Goal: Transaction & Acquisition: Purchase product/service

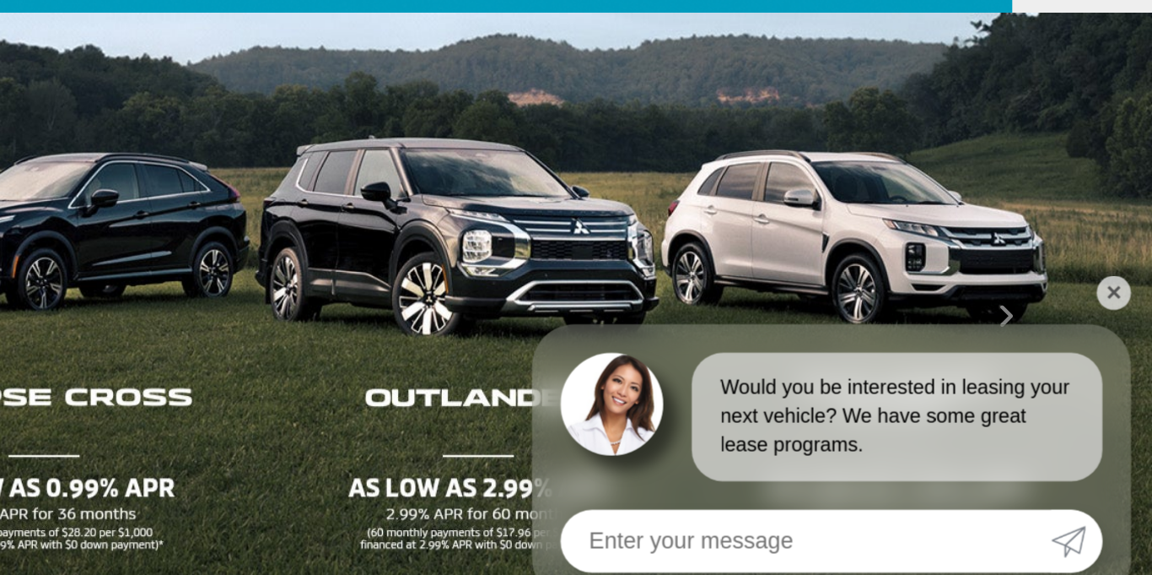
click at [1129, 278] on link "✕" at bounding box center [1129, 282] width 20 height 20
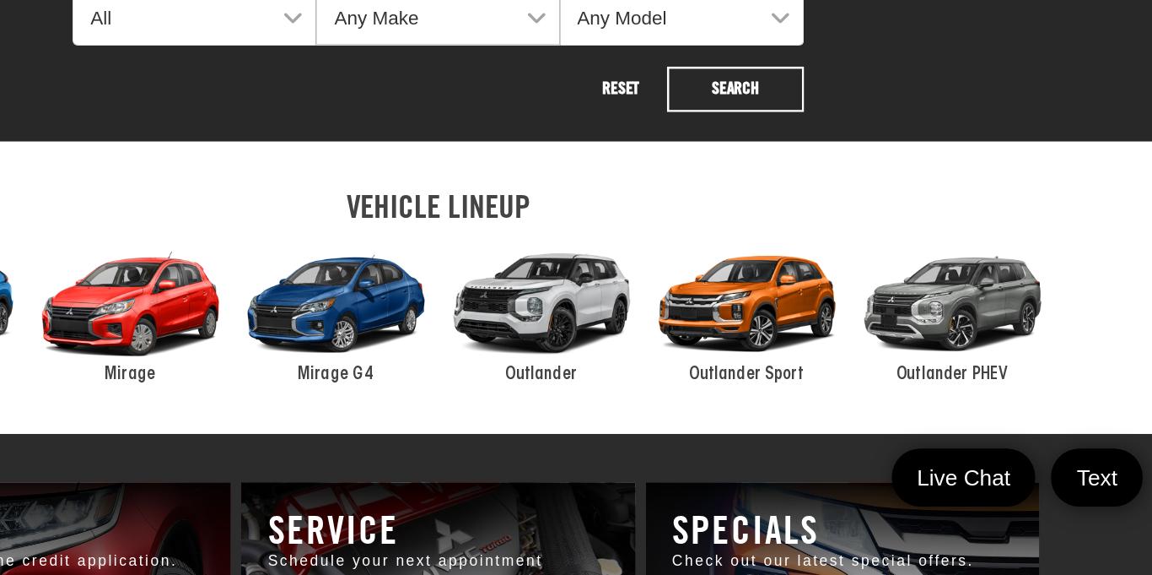
scroll to position [693, 0]
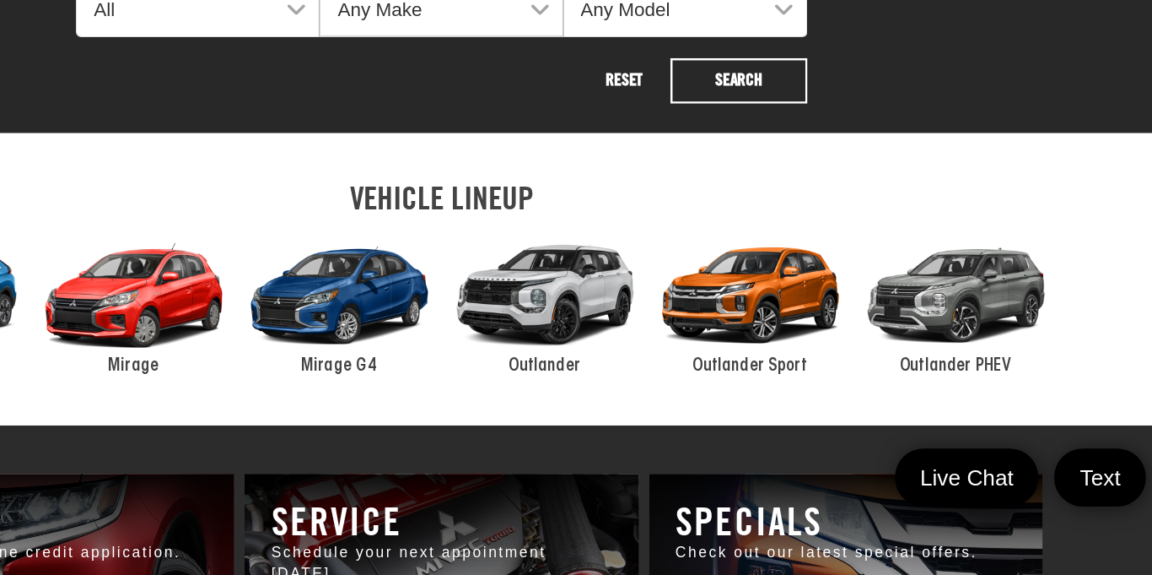
click at [653, 363] on div "2024 Mitsubishi Outlander" at bounding box center [658, 350] width 165 height 111
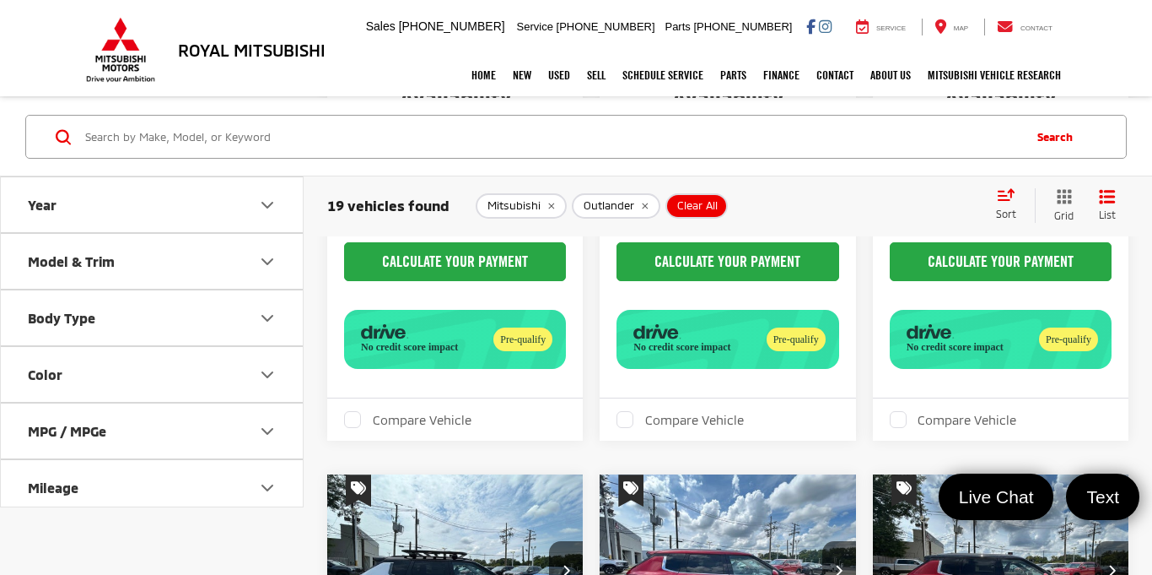
scroll to position [624, 0]
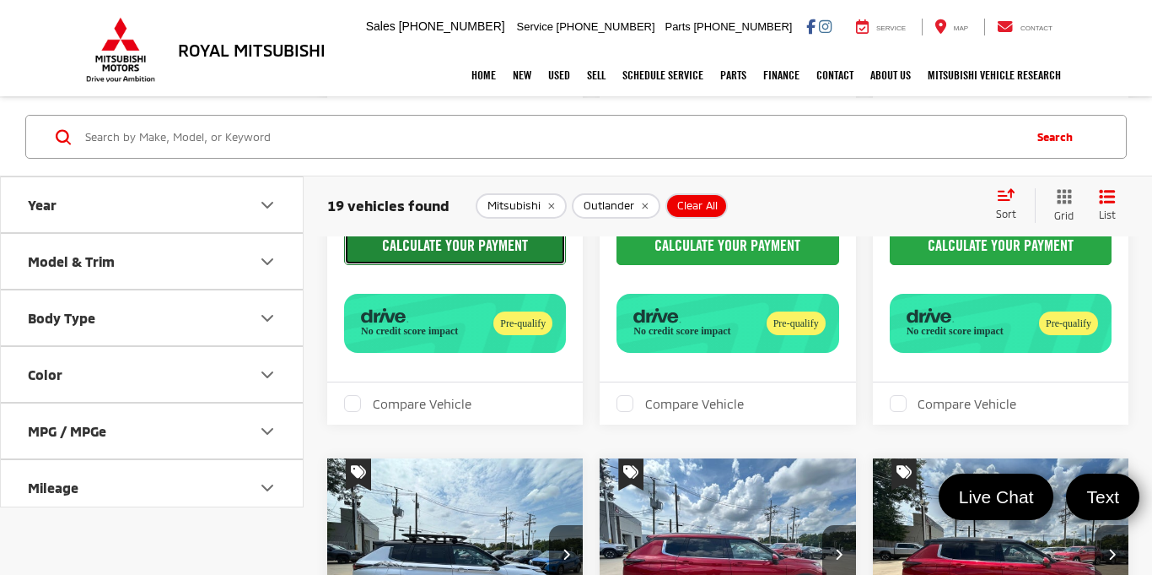
click at [528, 265] on button "CALCULATE YOUR PAYMENT" at bounding box center [455, 245] width 222 height 39
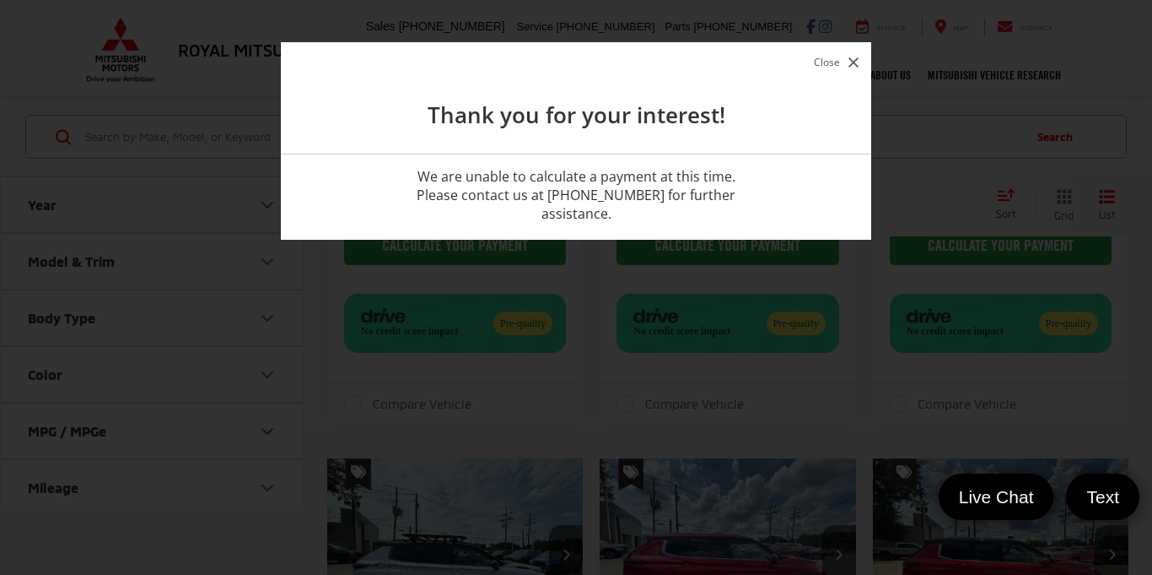
click at [850, 60] on icon "button" at bounding box center [854, 62] width 10 height 10
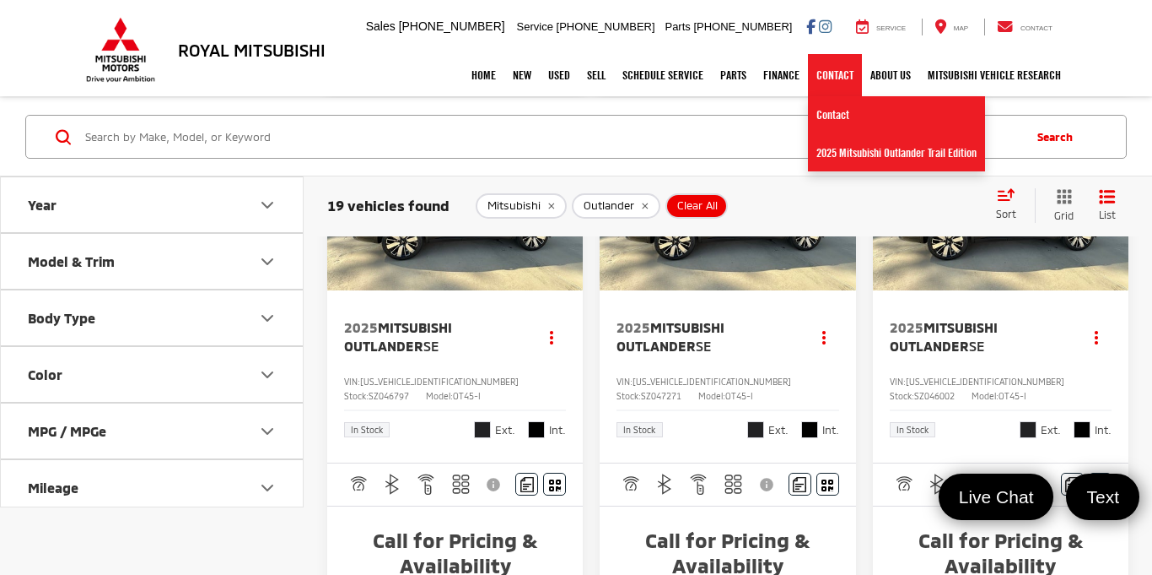
scroll to position [2673, 0]
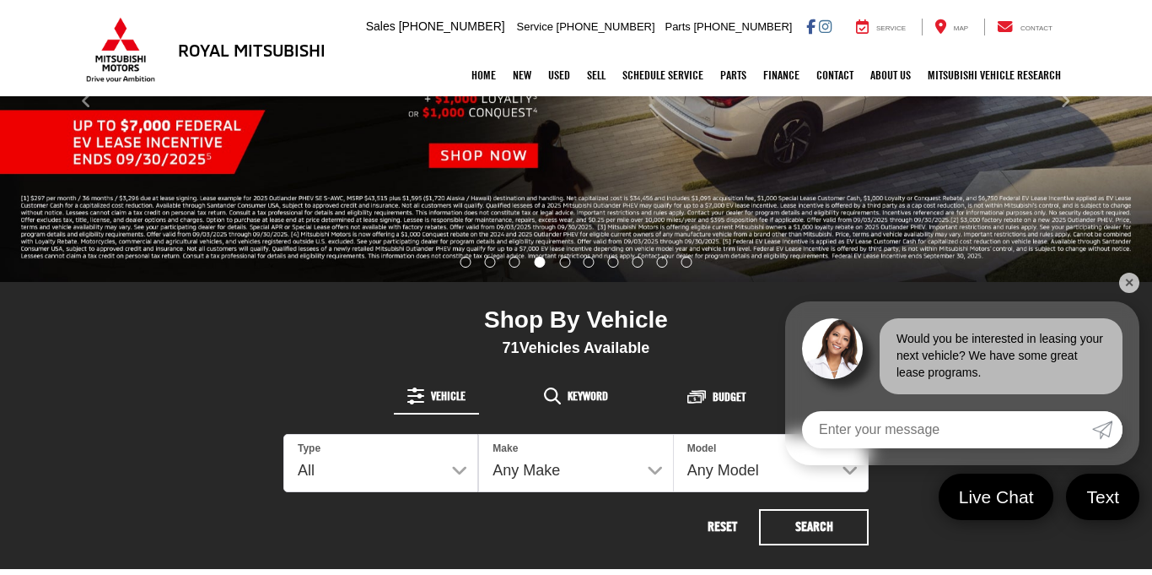
scroll to position [299, 0]
